Goal: Find specific page/section: Find specific page/section

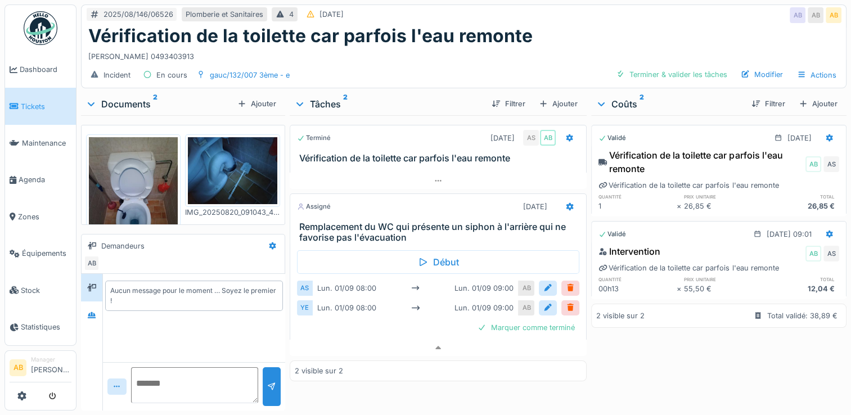
scroll to position [8, 0]
click at [125, 245] on div "Demandeurs" at bounding box center [173, 246] width 179 height 19
click at [96, 311] on icon at bounding box center [91, 314] width 9 height 7
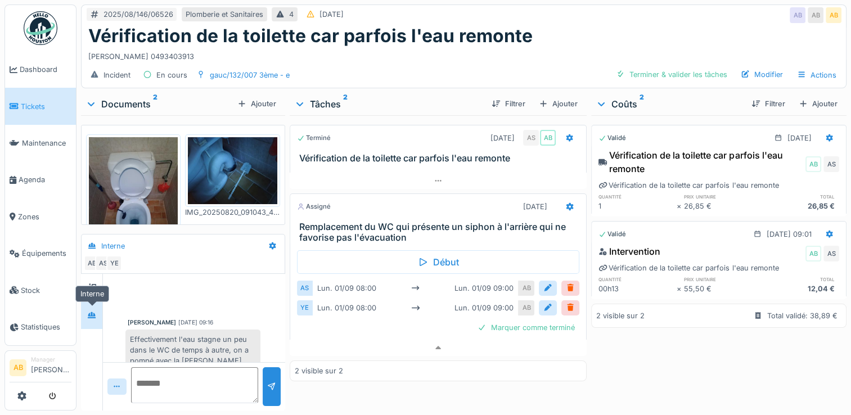
scroll to position [66, 0]
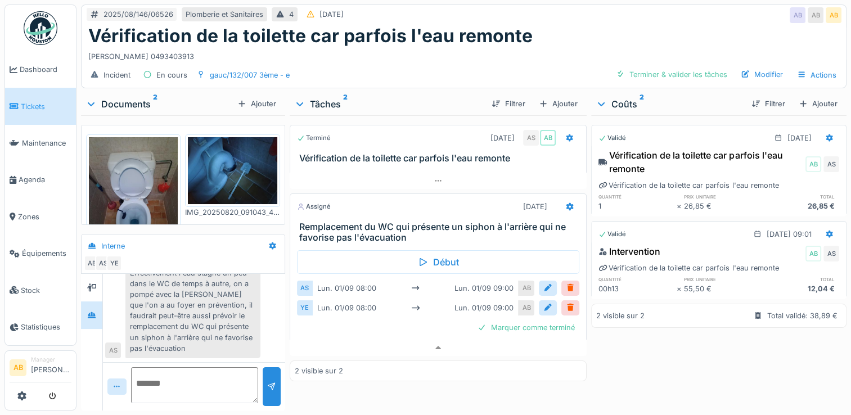
click at [40, 16] on img at bounding box center [41, 28] width 34 height 34
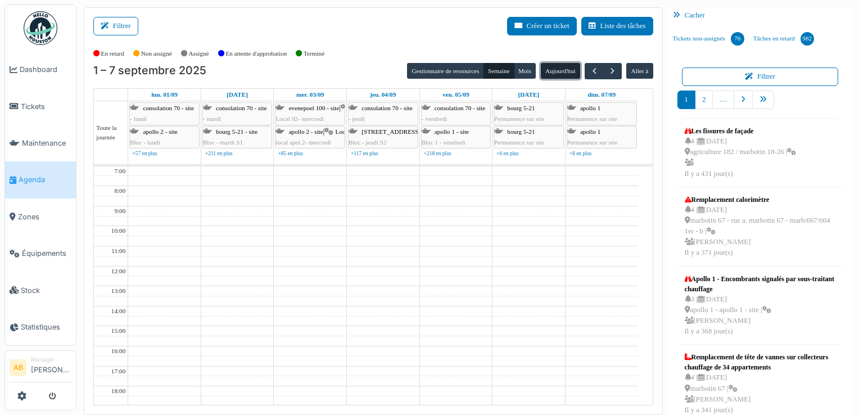
click at [553, 69] on button "Aujourd'hui" at bounding box center [560, 71] width 39 height 16
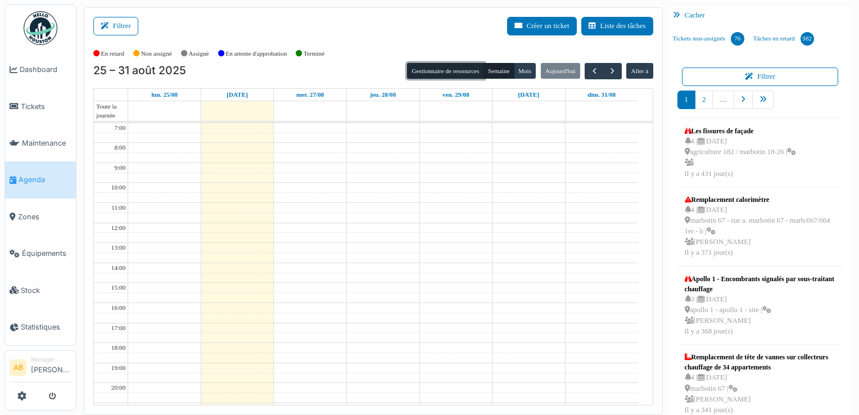
click at [462, 71] on button "Gestionnaire de ressources" at bounding box center [445, 71] width 76 height 16
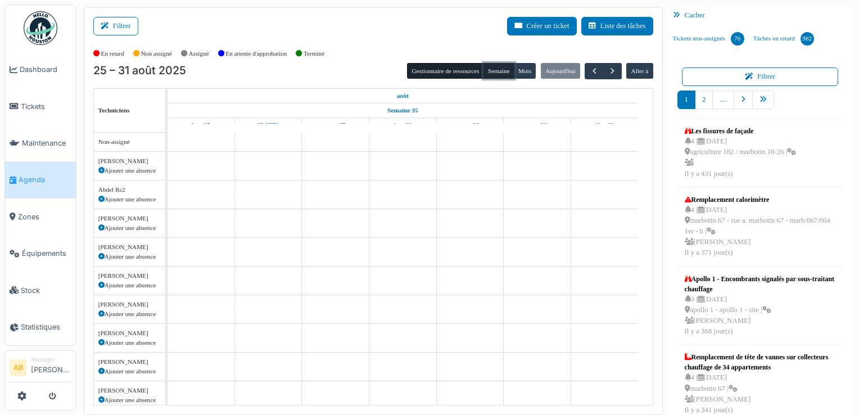
click at [500, 77] on button "Semaine" at bounding box center [498, 71] width 31 height 16
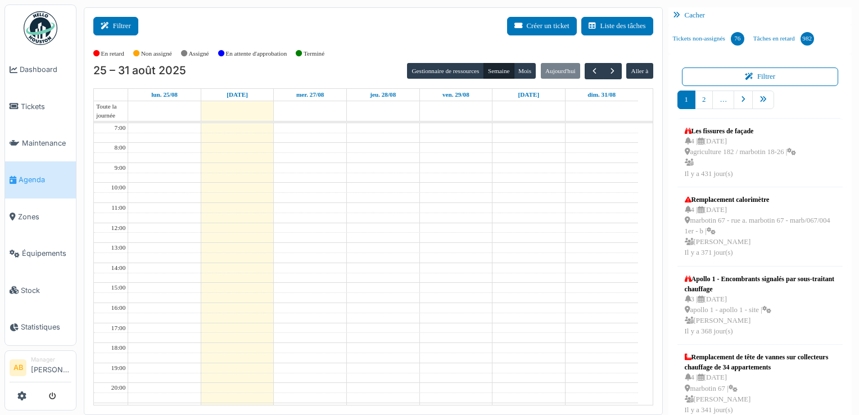
click at [124, 26] on button "Filtrer" at bounding box center [115, 26] width 45 height 19
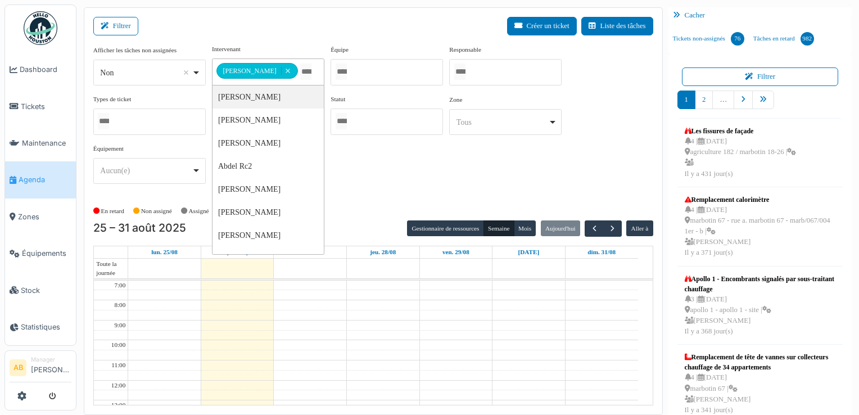
click at [300, 73] on input "Tous" at bounding box center [305, 72] width 11 height 16
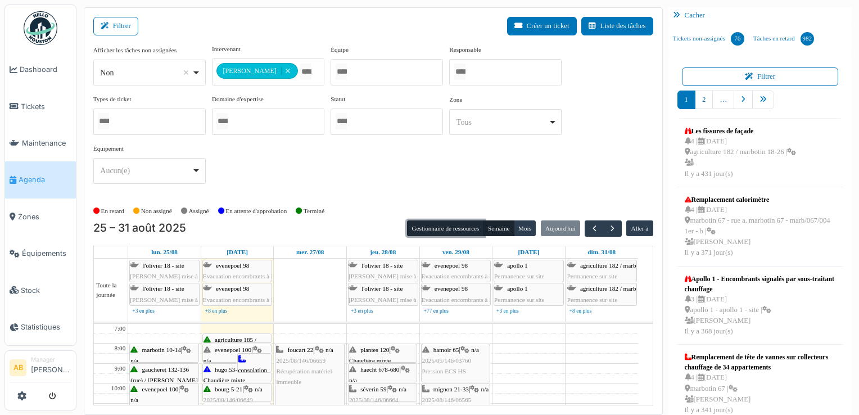
click at [443, 224] on button "Gestionnaire de ressources" at bounding box center [445, 228] width 76 height 16
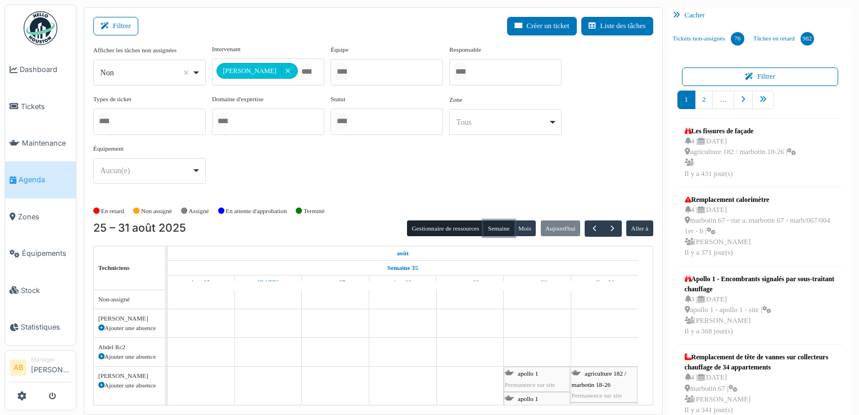
click at [495, 228] on button "Semaine" at bounding box center [498, 228] width 31 height 16
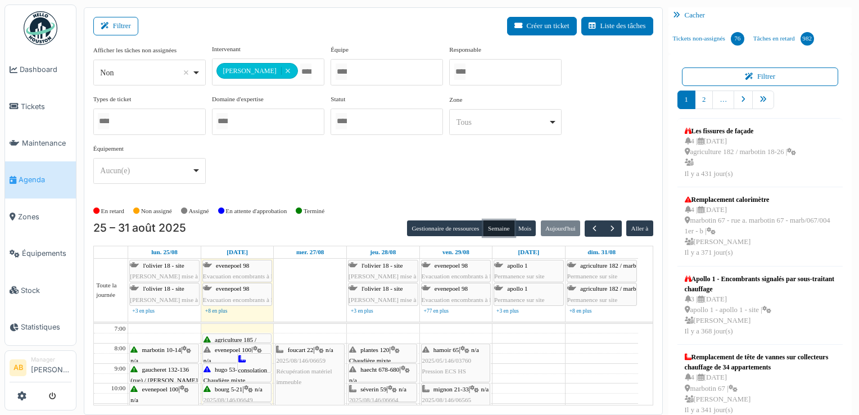
click at [115, 80] on div "*** Non Remove item" at bounding box center [149, 73] width 112 height 26
click at [261, 120] on div at bounding box center [268, 121] width 112 height 26
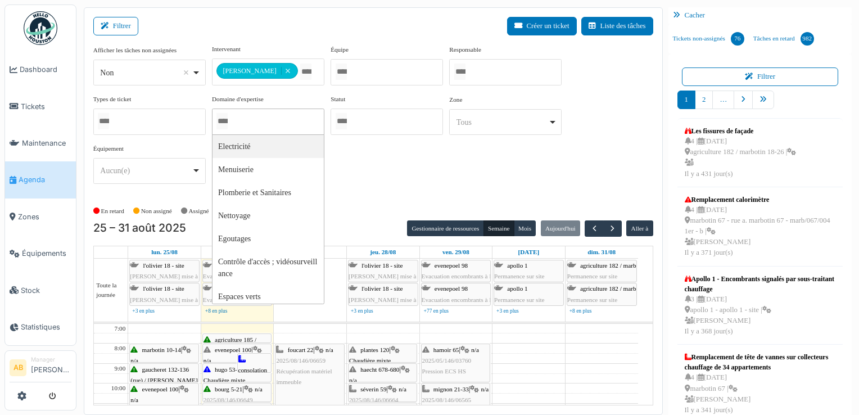
click at [301, 67] on input "Tous" at bounding box center [305, 72] width 11 height 16
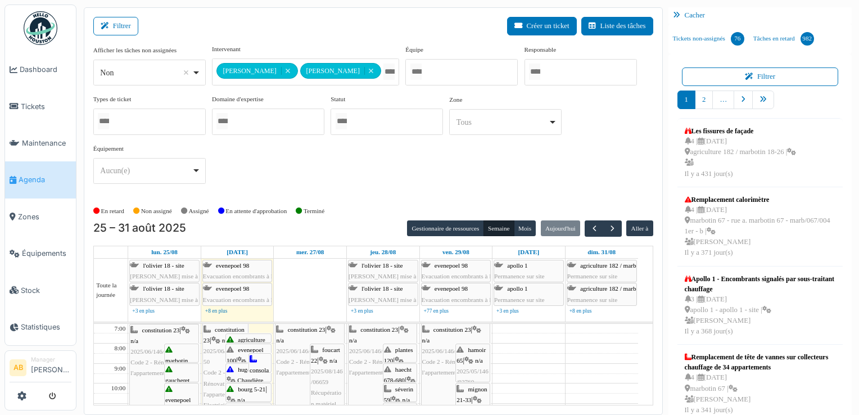
click at [632, 178] on div "**********" at bounding box center [373, 118] width 560 height 148
